Goal: Find specific page/section: Find specific page/section

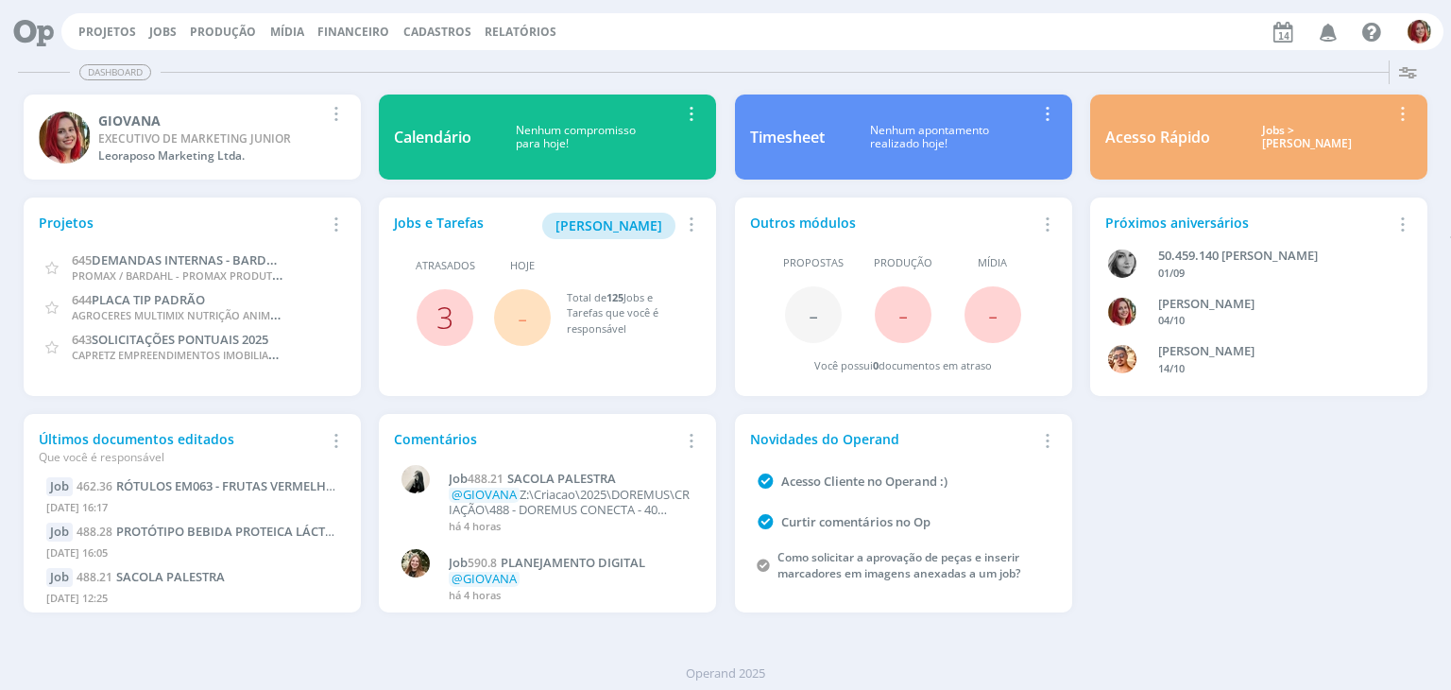
click at [441, 315] on link "3" at bounding box center [444, 317] width 17 height 41
